Goal: Information Seeking & Learning: Learn about a topic

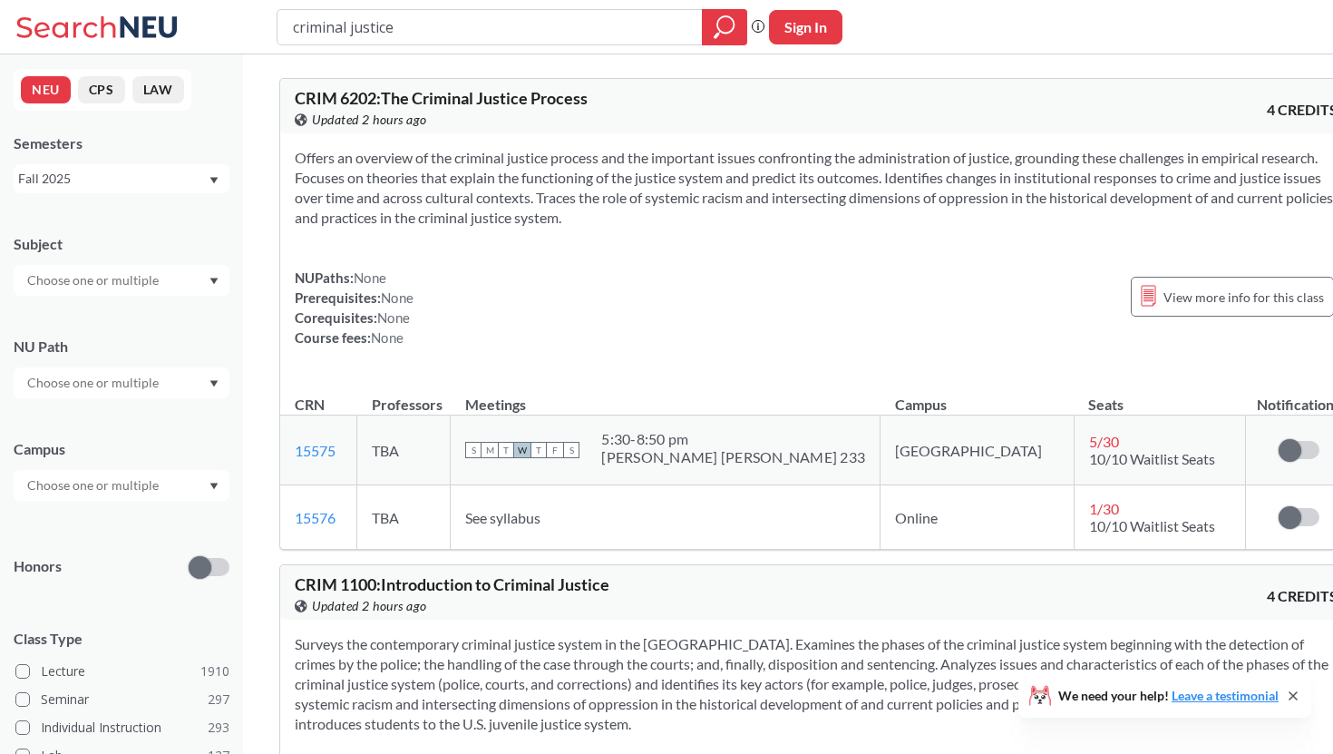
scroll to position [8725, 0]
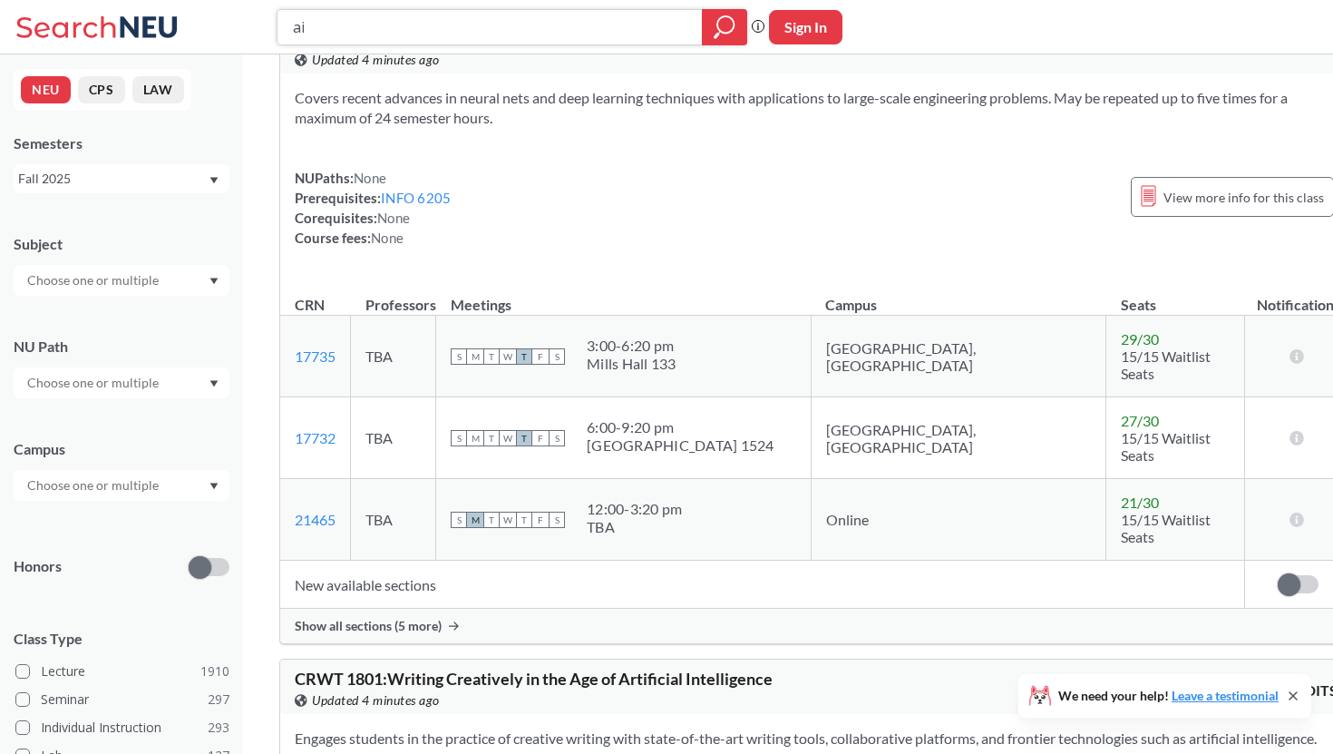
scroll to position [12627, 0]
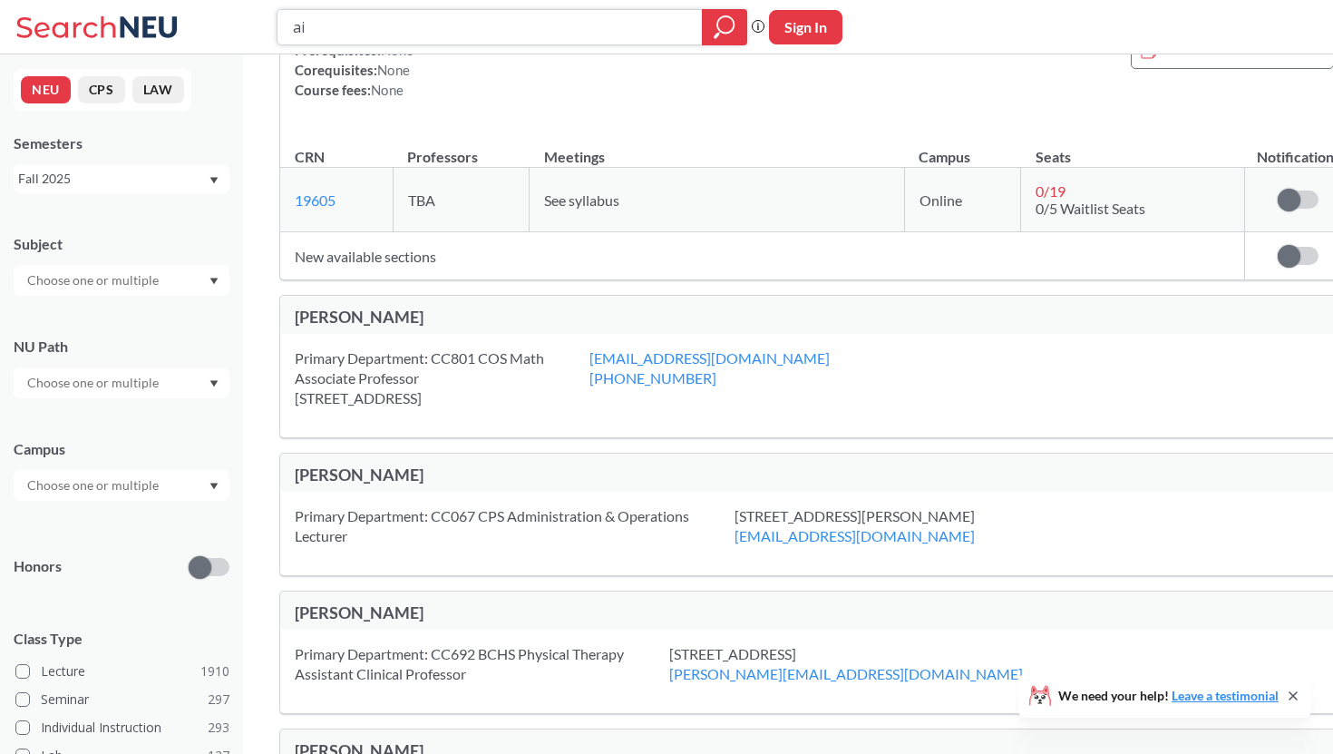
type input "criminal justice"
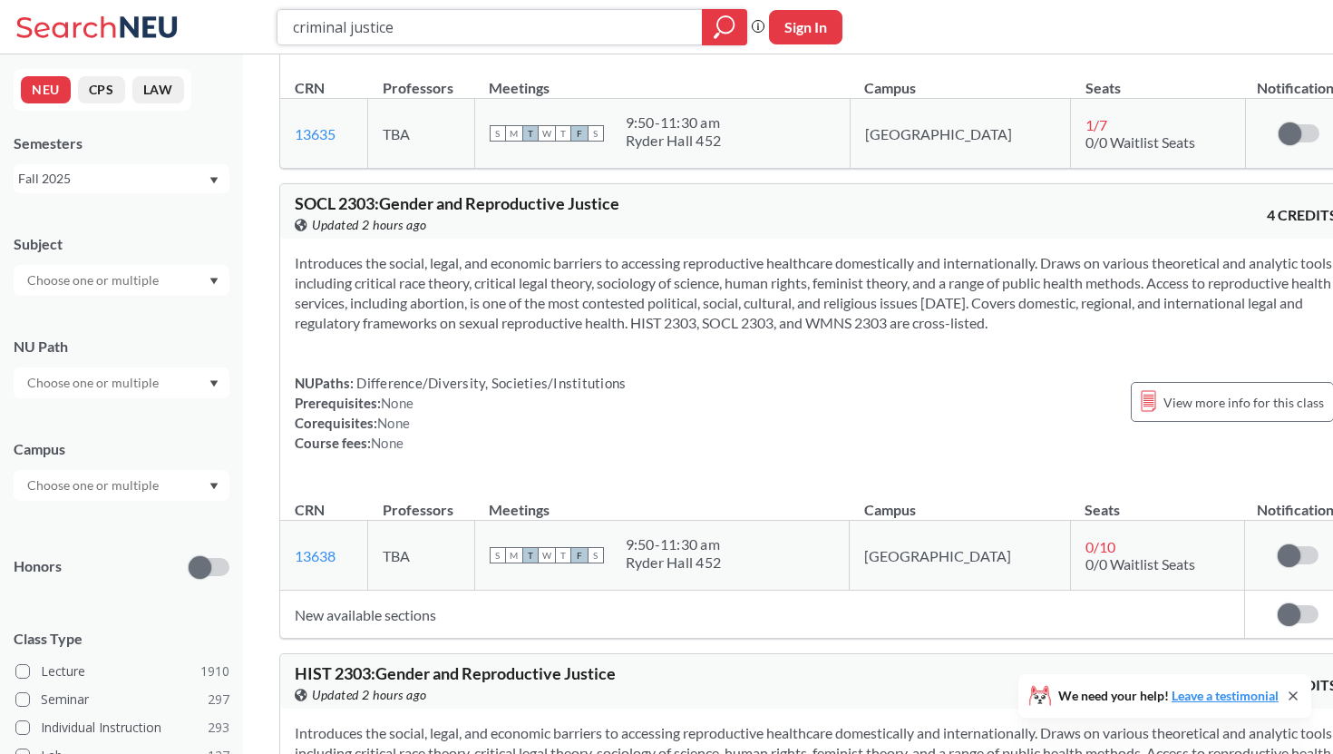
scroll to position [7869, 0]
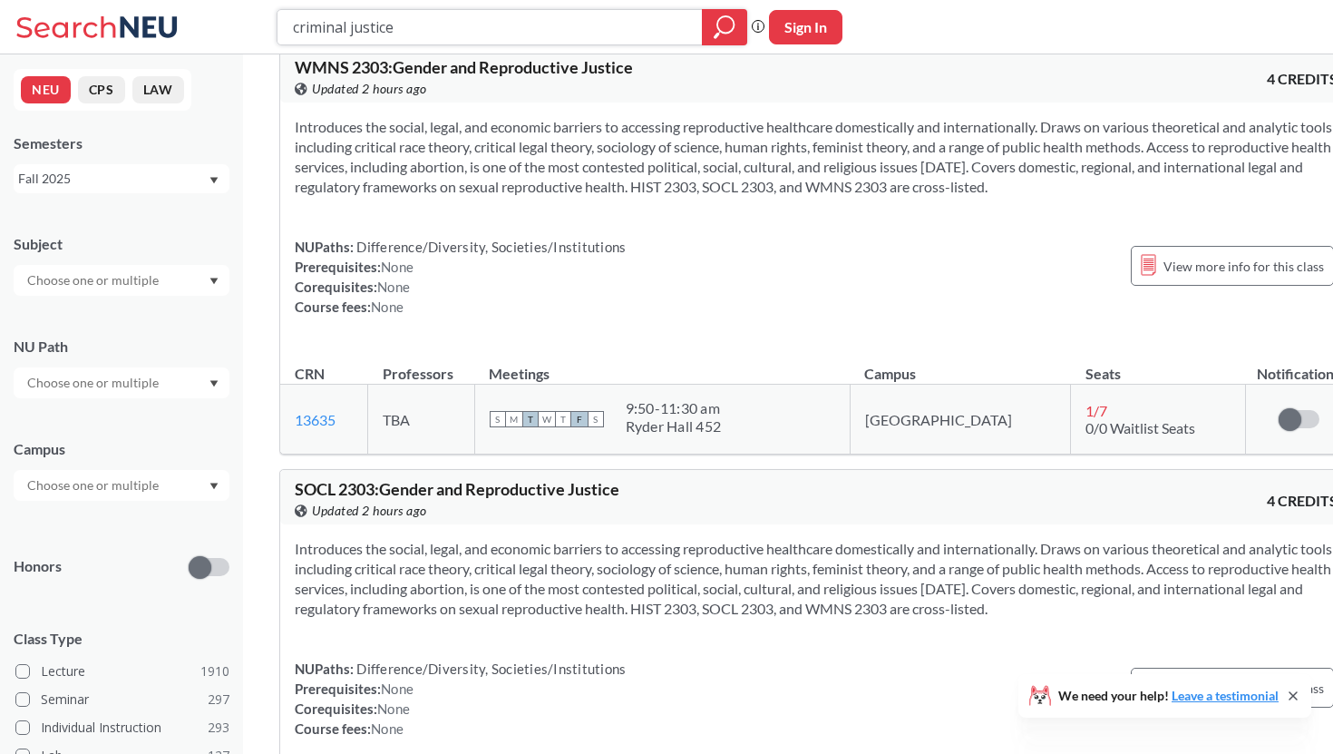
drag, startPoint x: 524, startPoint y: 37, endPoint x: 170, endPoint y: 35, distance: 354.5
click at [170, 35] on div "criminal justice Phrase search guarantees the exact search appears in the resul…" at bounding box center [666, 27] width 1333 height 54
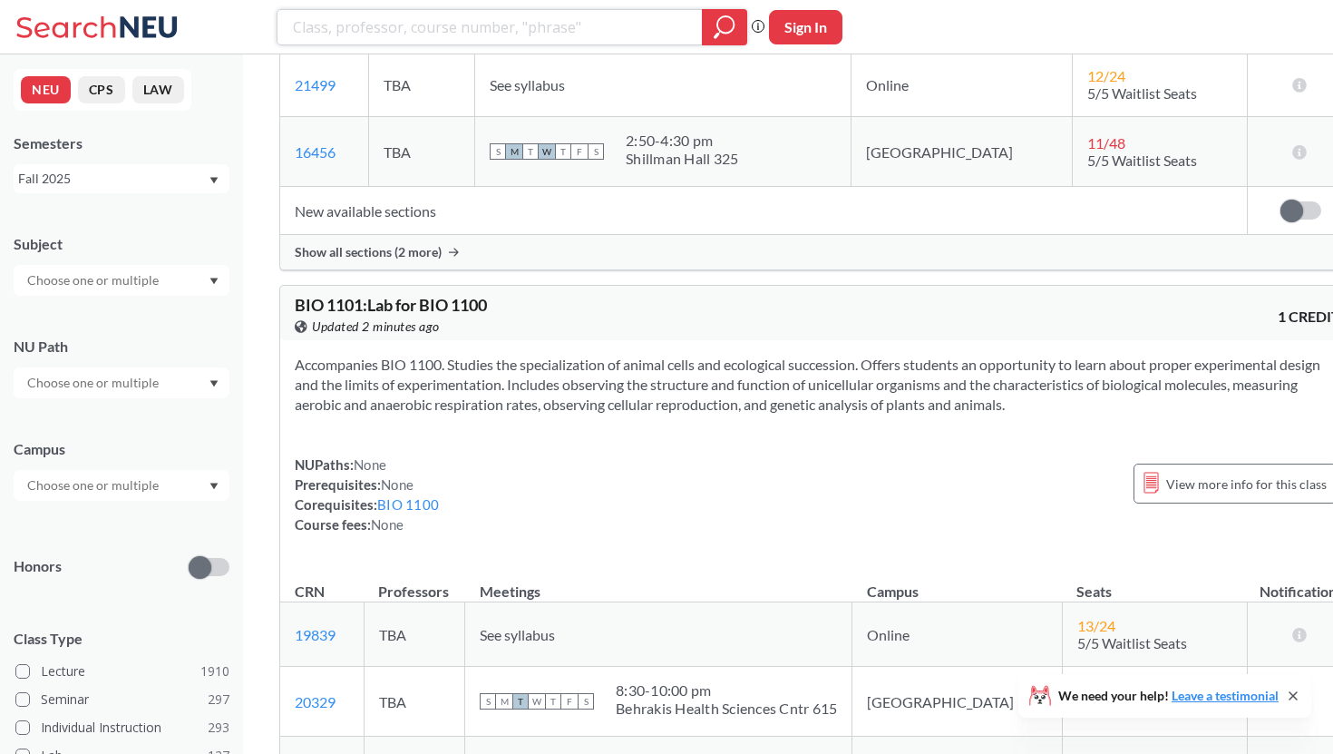
scroll to position [40326, 0]
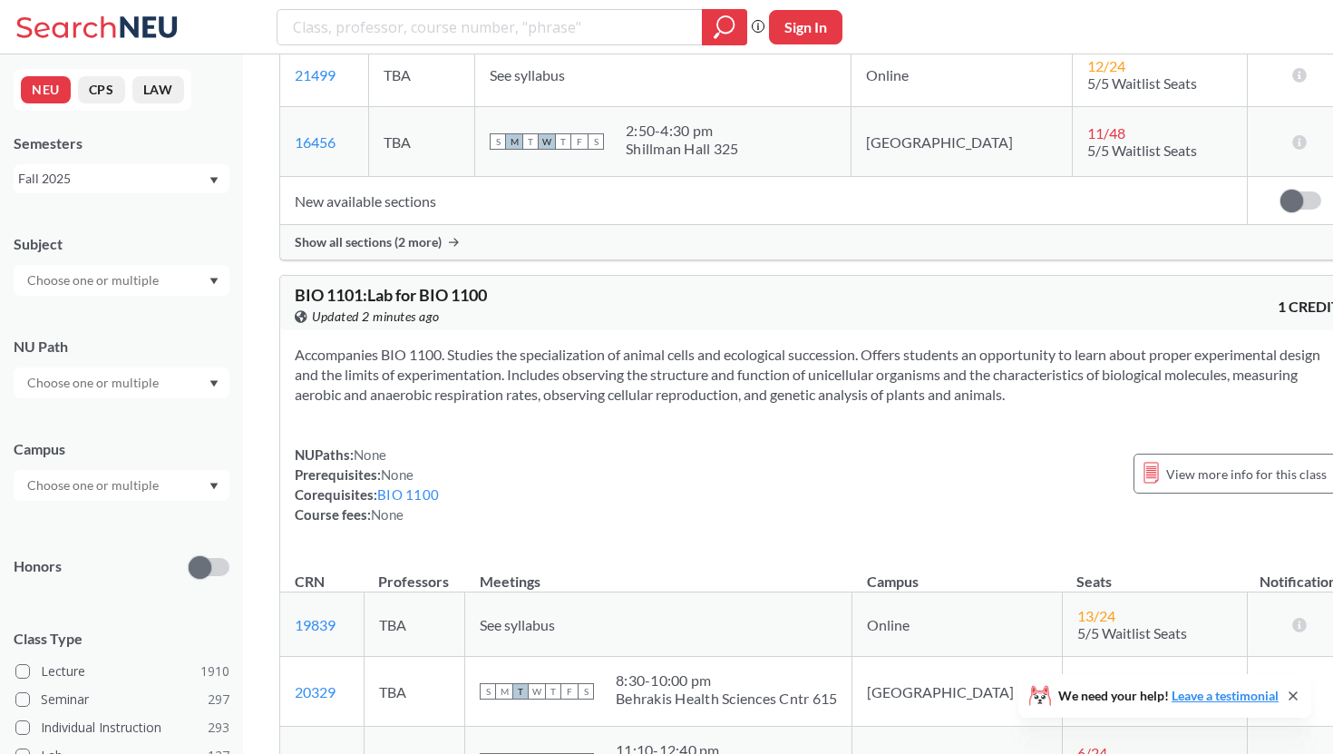
click at [434, 250] on span "Show all sections (2 more)" at bounding box center [368, 242] width 147 height 16
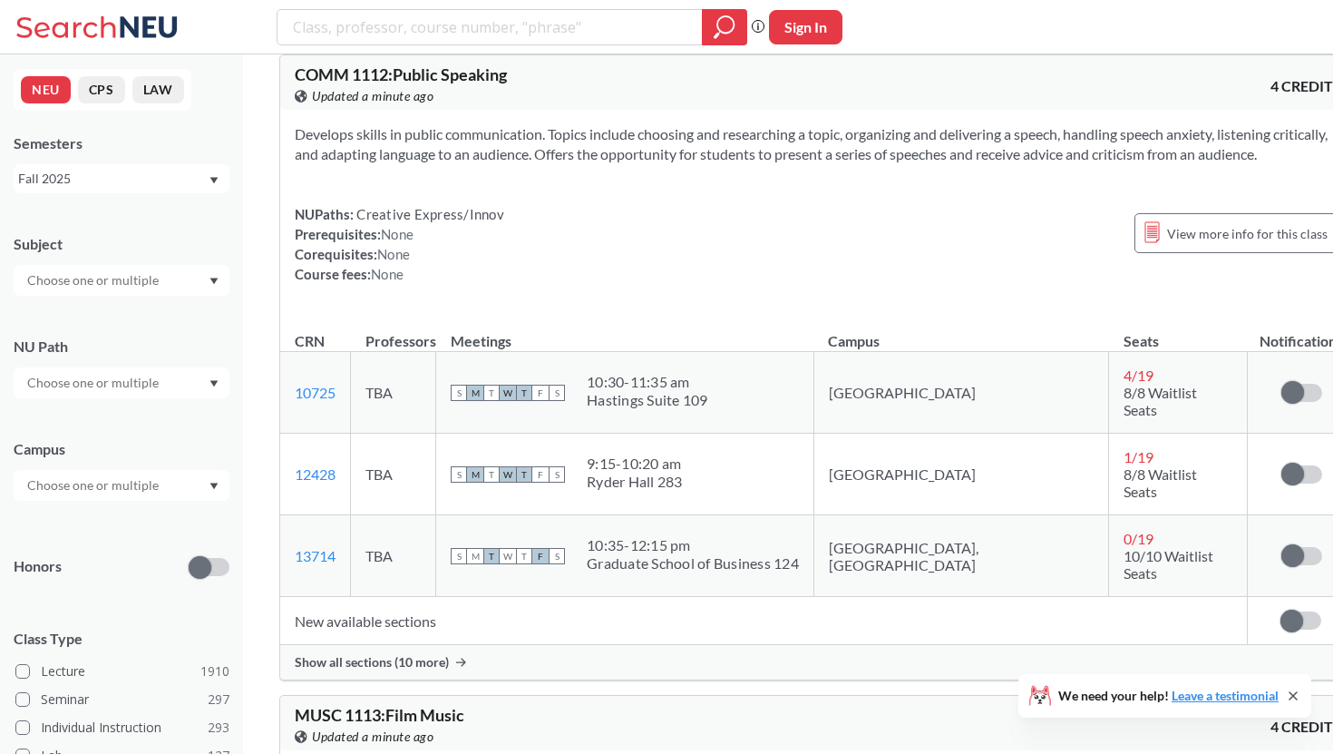
scroll to position [73315, 0]
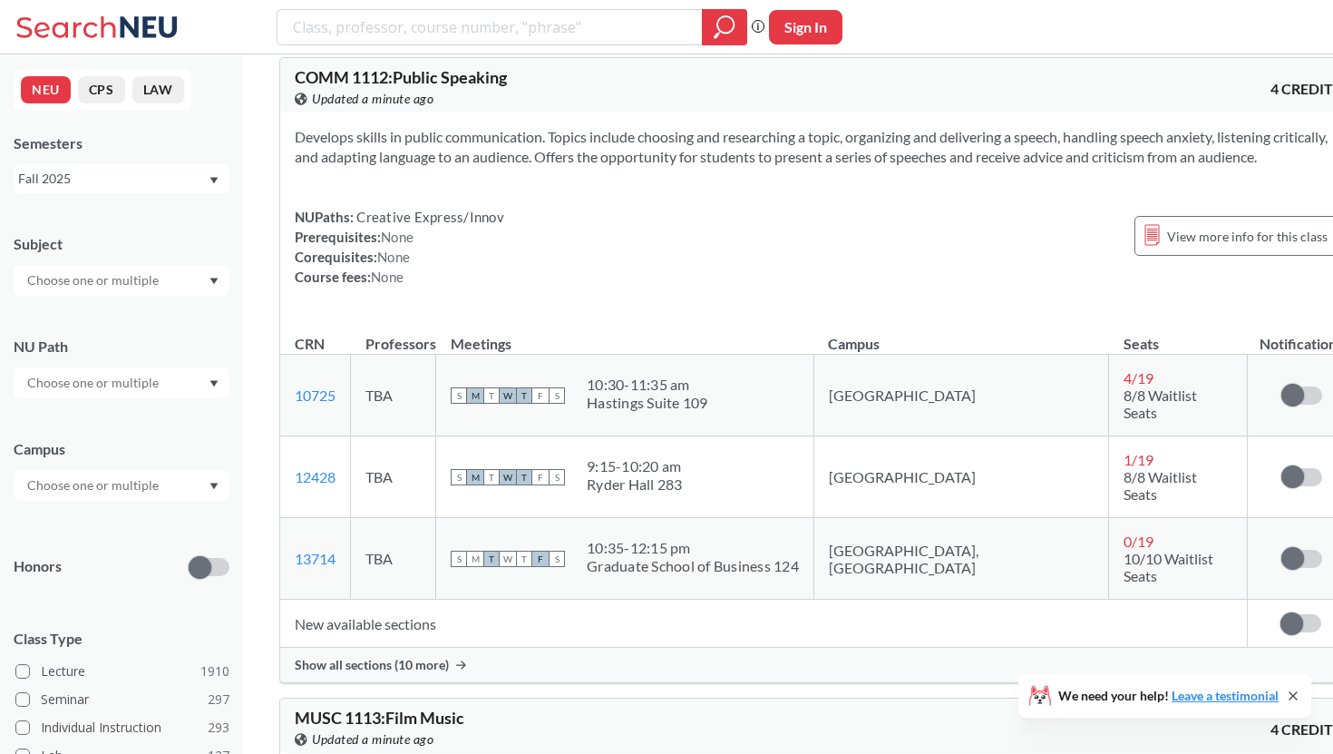
click at [143, 387] on input "text" at bounding box center [94, 383] width 152 height 22
click at [142, 503] on span "Natural/Designed World" at bounding box center [95, 499] width 143 height 20
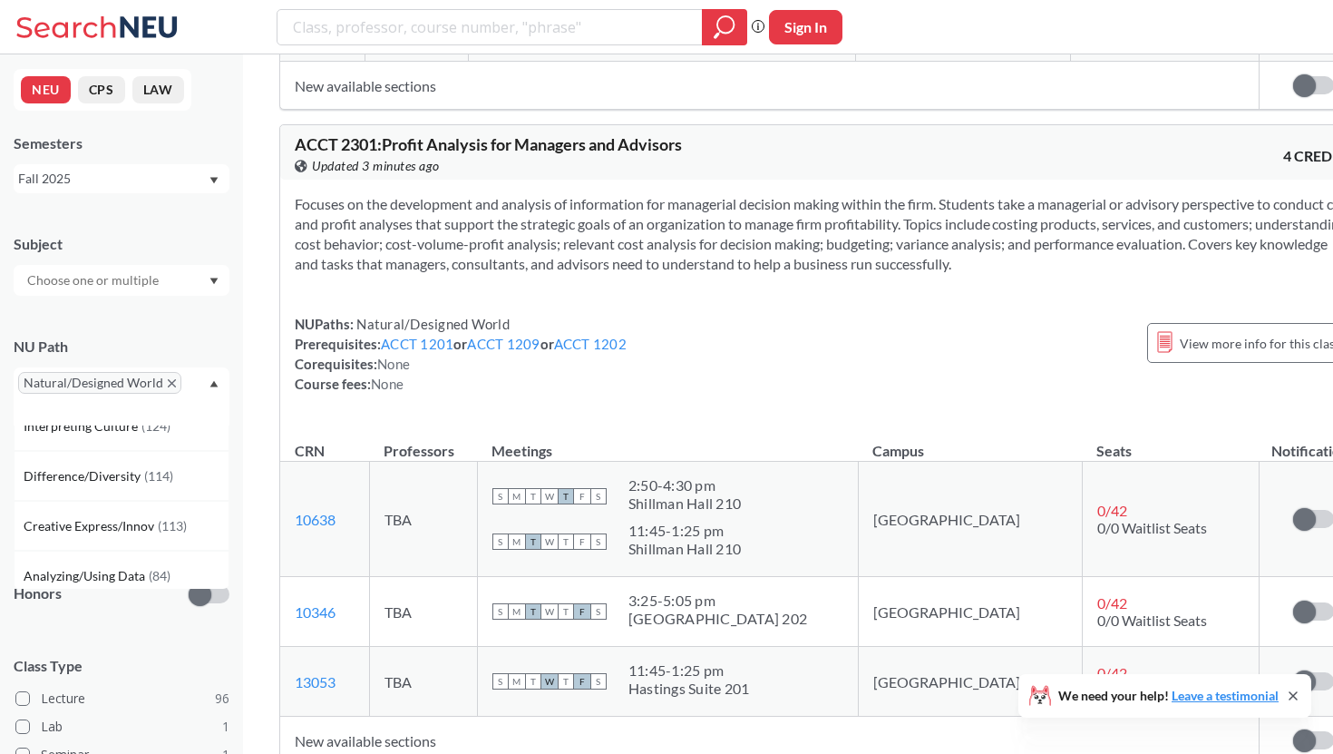
scroll to position [30901, 0]
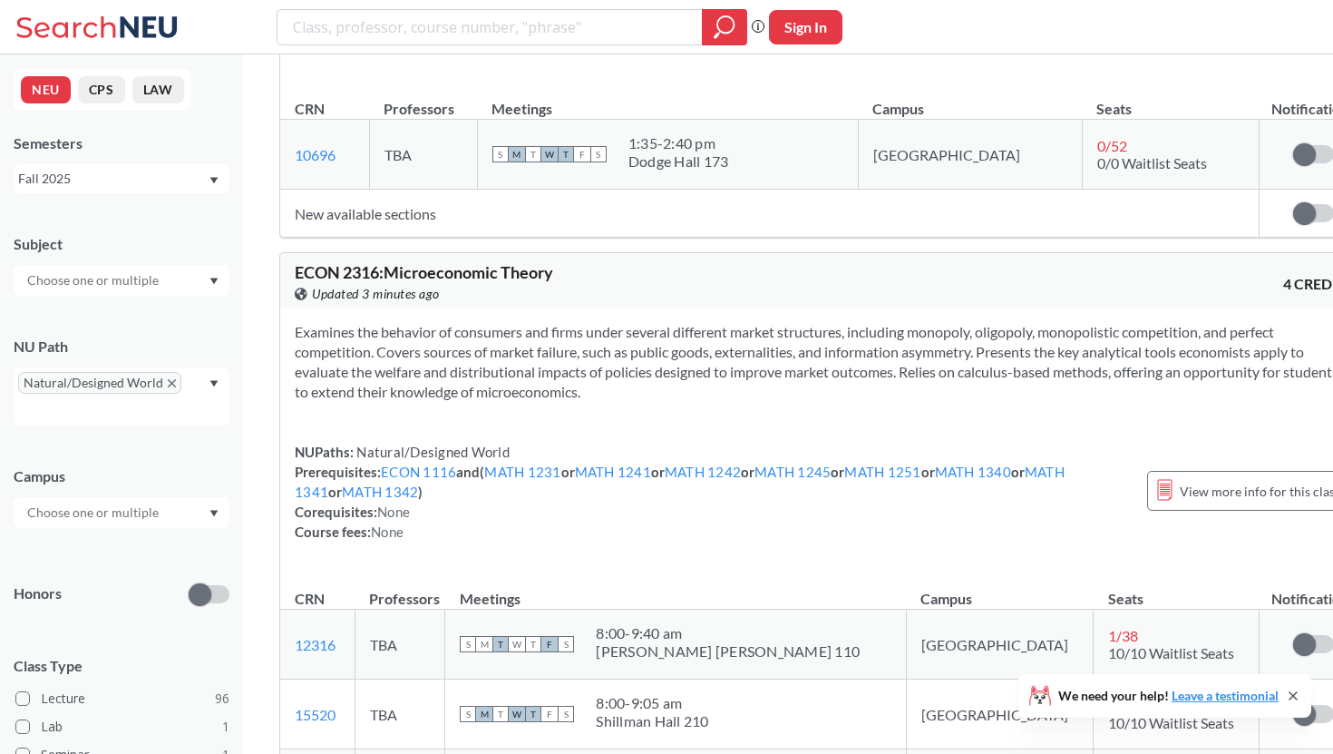
scroll to position [33301, 0]
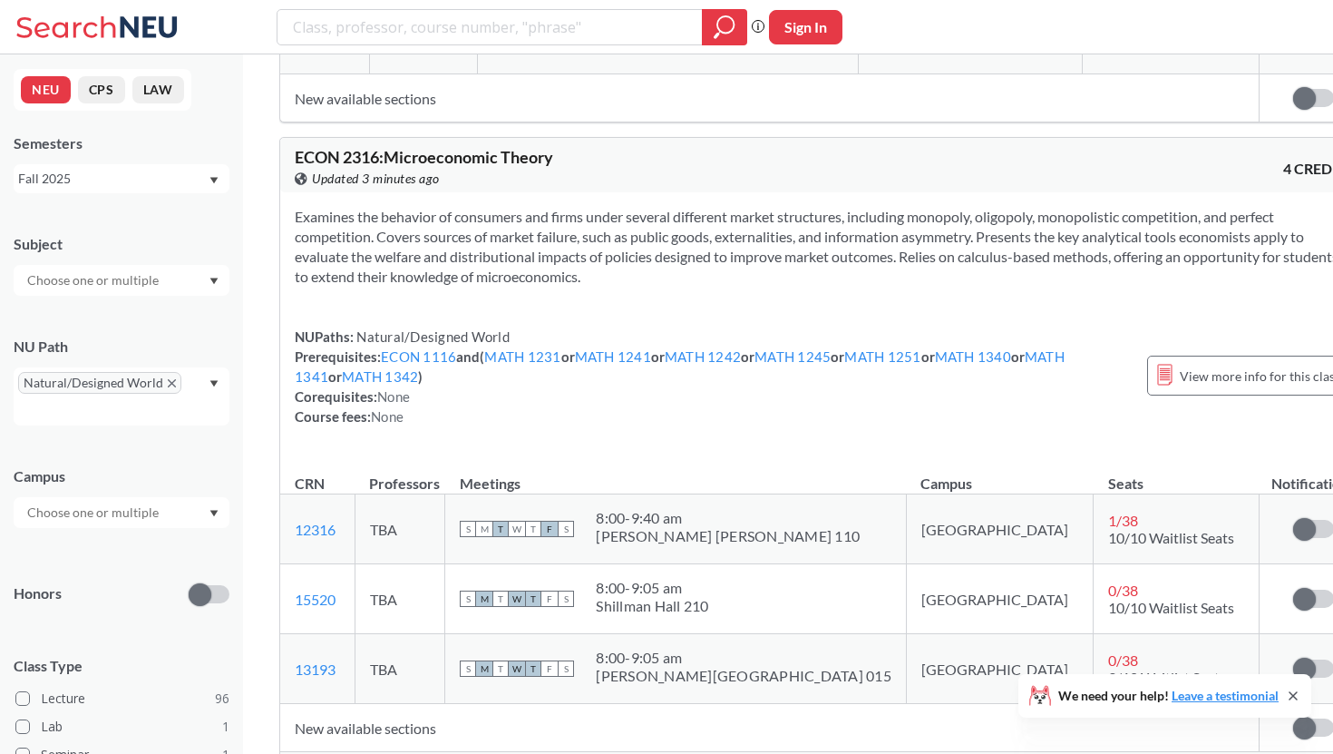
click at [418, 753] on span "Show all sections (3 more)" at bounding box center [368, 769] width 147 height 16
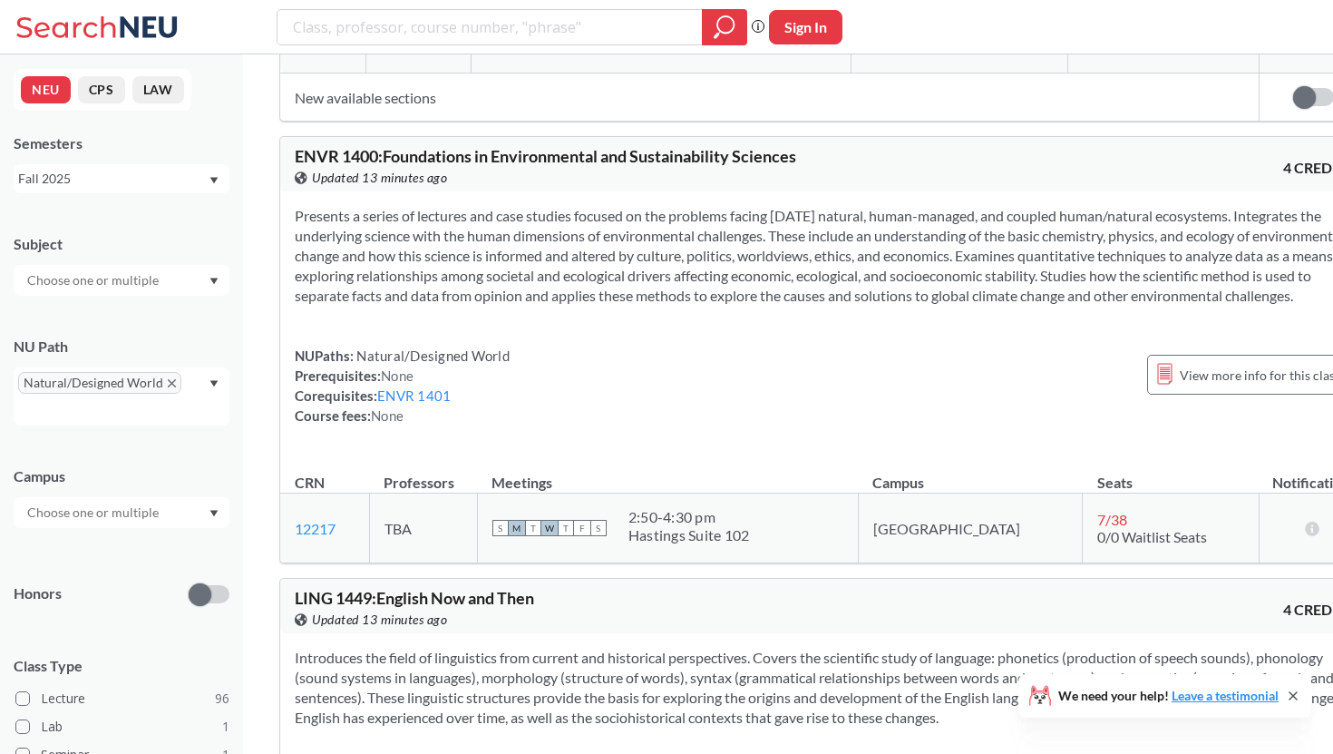
scroll to position [21911, 0]
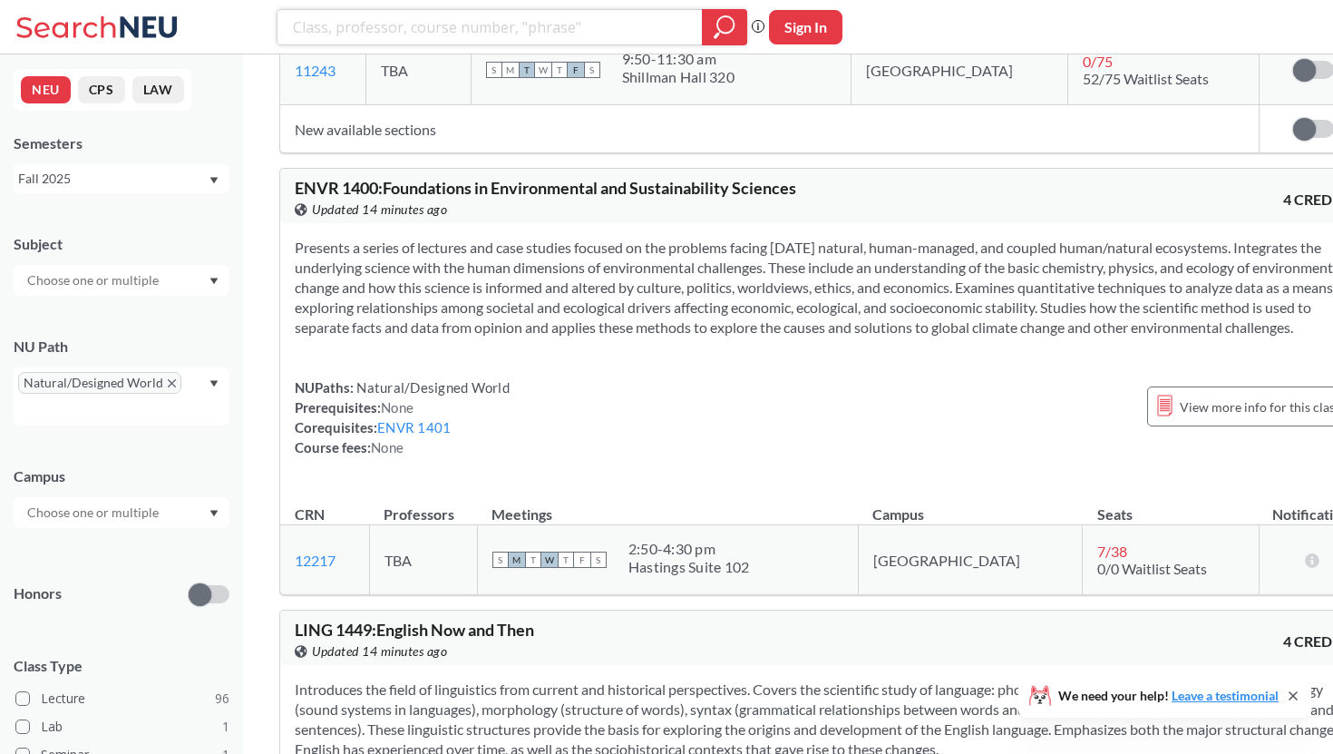
click at [452, 24] on input "search" at bounding box center [490, 27] width 398 height 31
type input "financ"
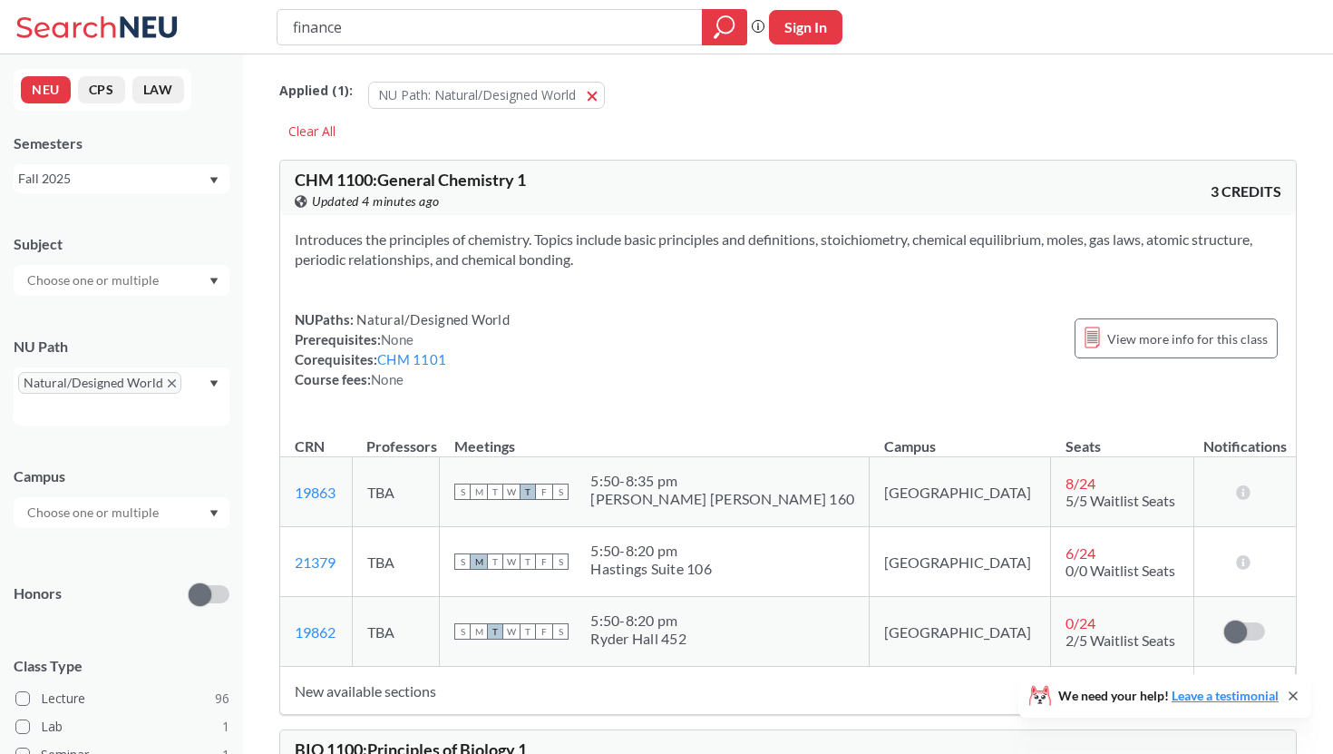
scroll to position [16, 0]
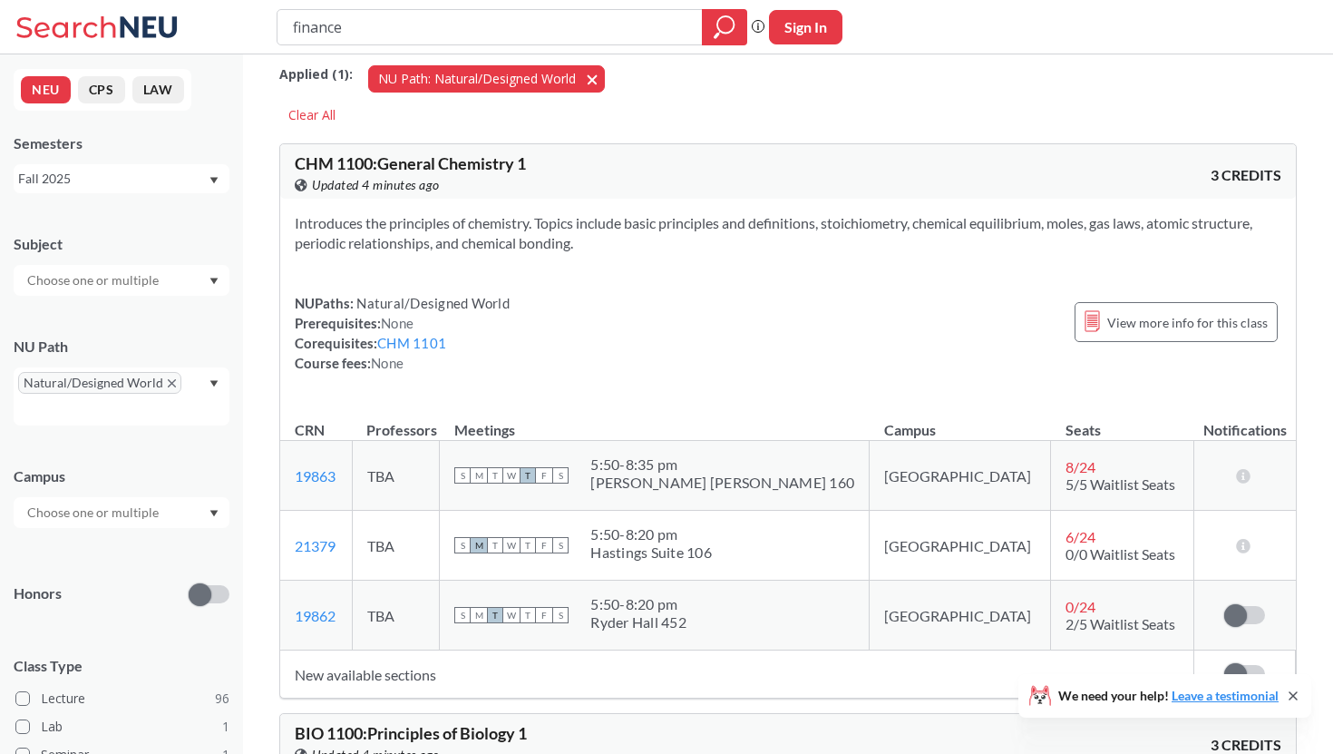
click at [598, 77] on span "button" at bounding box center [598, 78] width 0 height 17
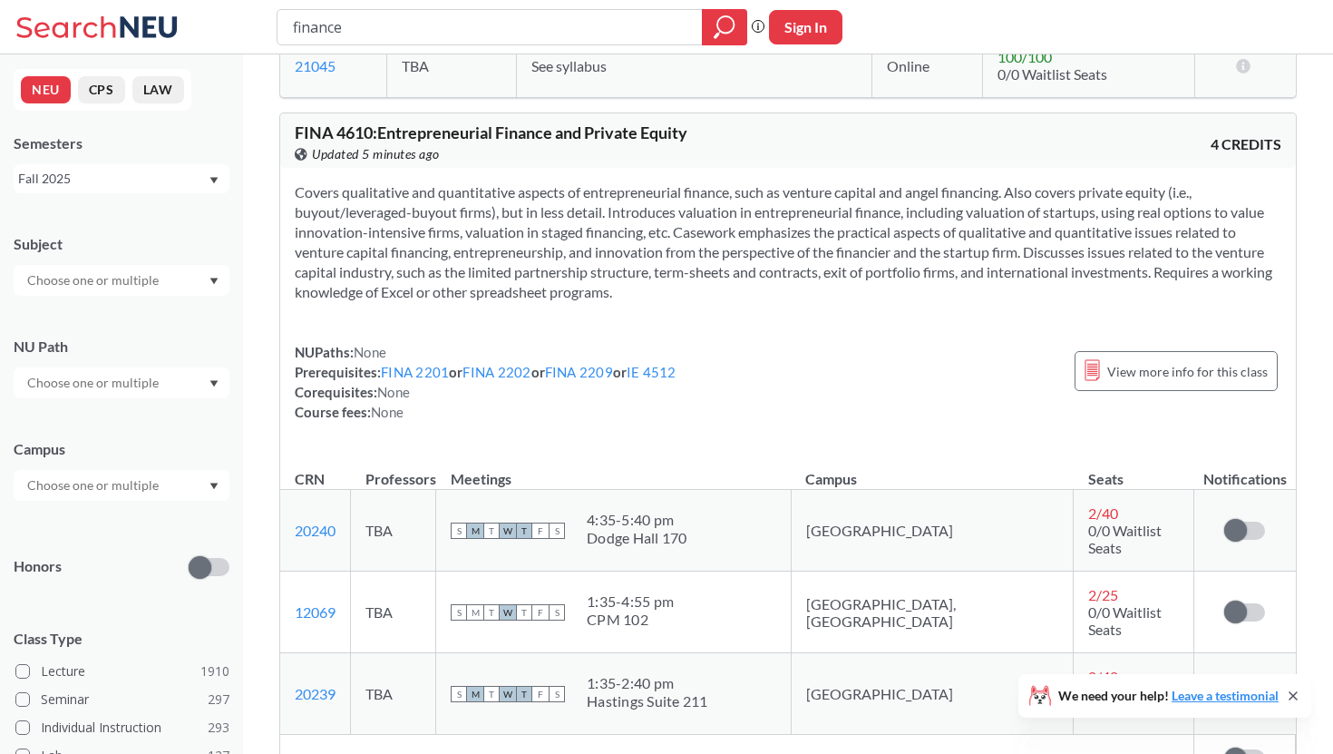
scroll to position [6933, 0]
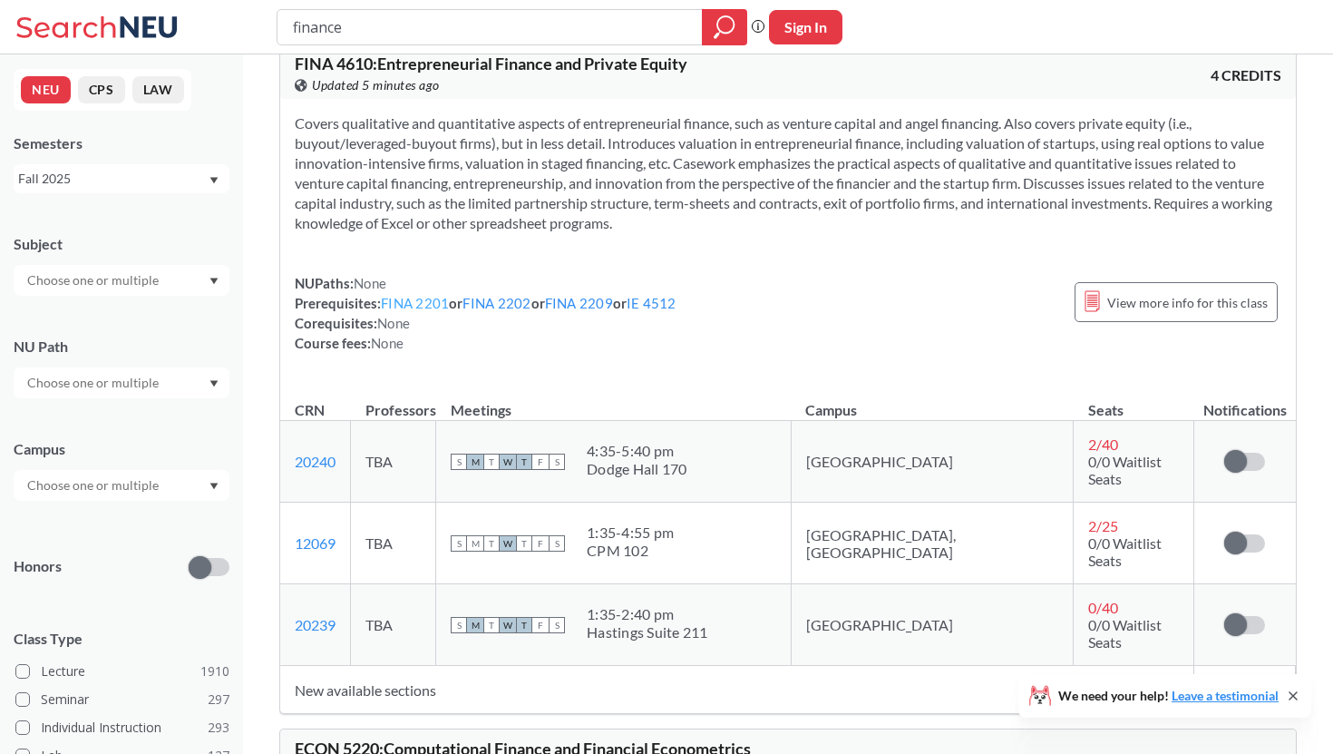
click at [438, 295] on link "FINA 2201" at bounding box center [415, 303] width 68 height 16
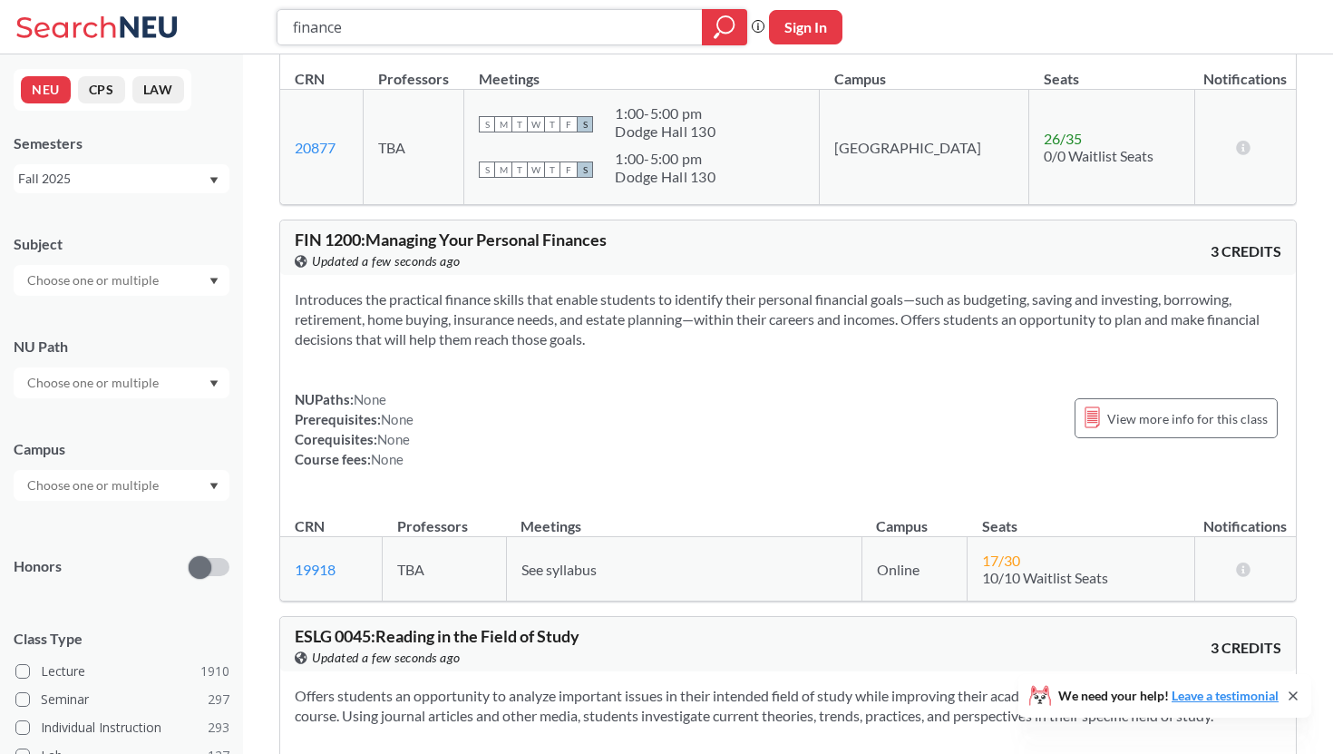
scroll to position [8992, 0]
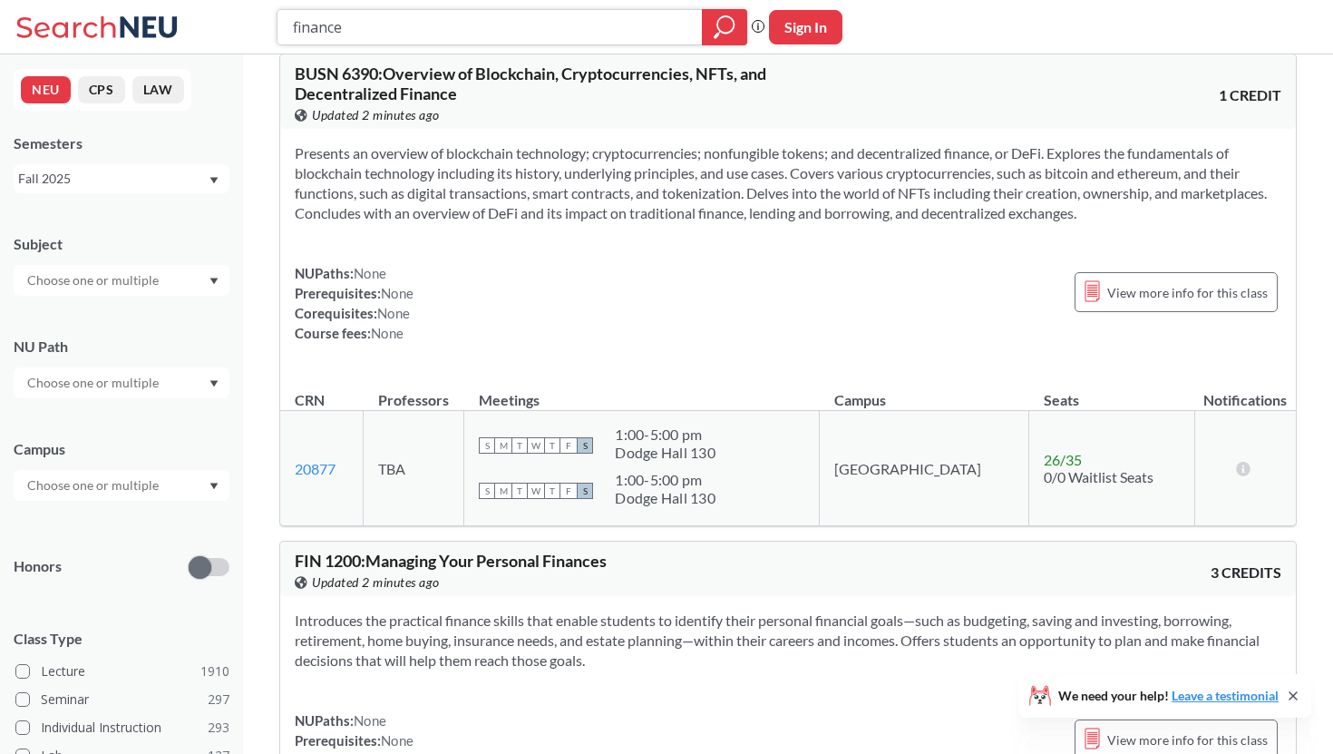
drag, startPoint x: 512, startPoint y: 19, endPoint x: 212, endPoint y: 15, distance: 300.2
click at [212, 15] on div "finance Phrase search guarantees the exact search appears in the results. Ex. I…" at bounding box center [666, 27] width 1333 height 54
type input "economics"
